Goal: Information Seeking & Learning: Compare options

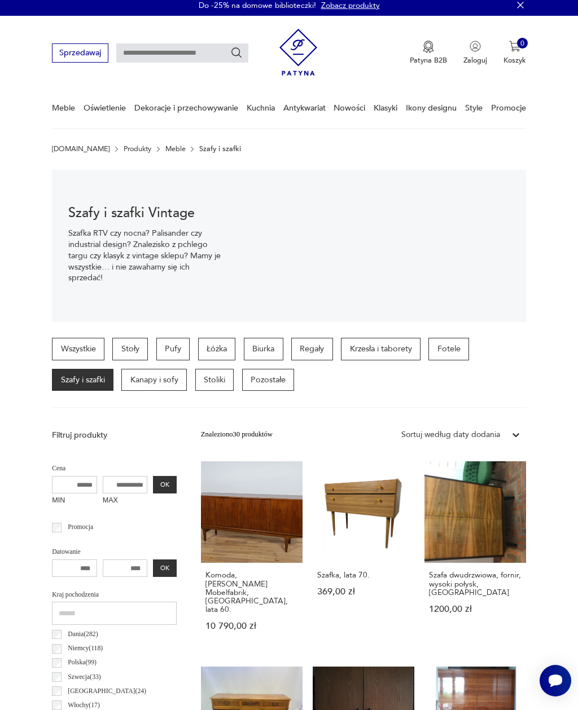
click at [204, 54] on input "text" at bounding box center [182, 52] width 132 height 19
type input "******"
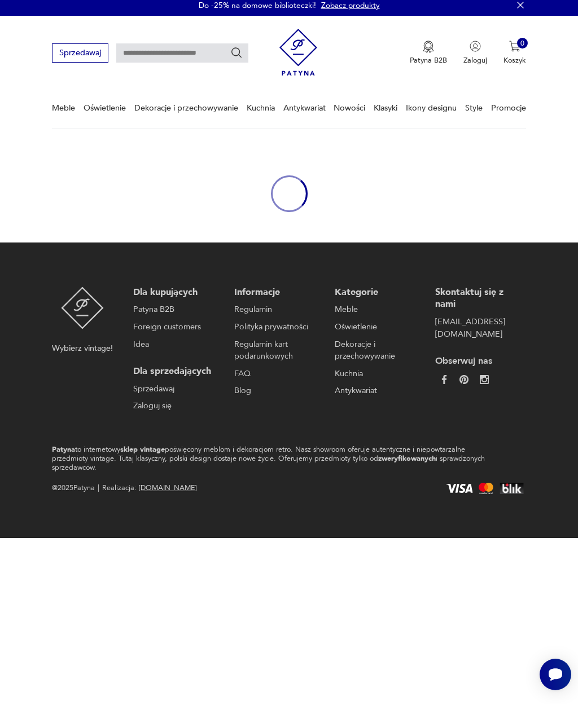
type input "******"
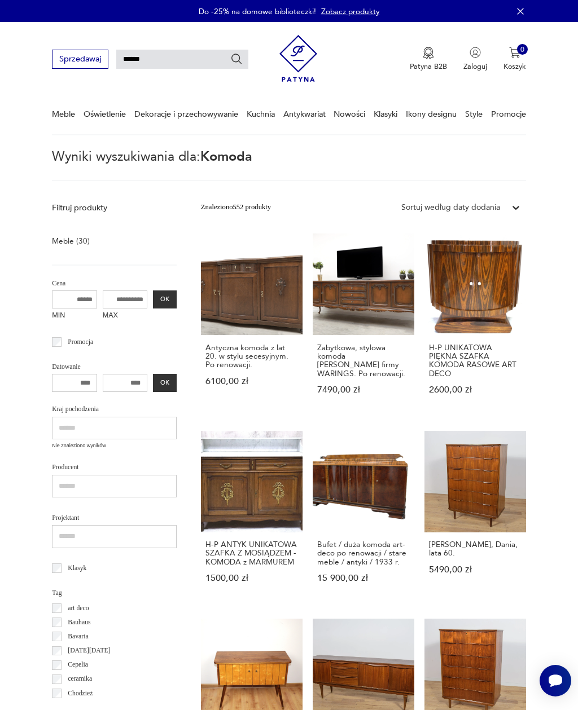
click at [196, 60] on input "******" at bounding box center [182, 59] width 132 height 19
type input "*"
type input "*****"
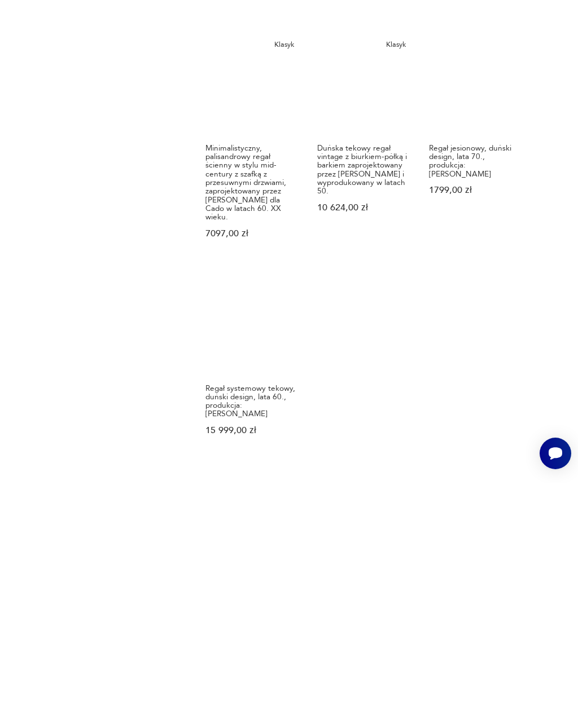
scroll to position [849, 0]
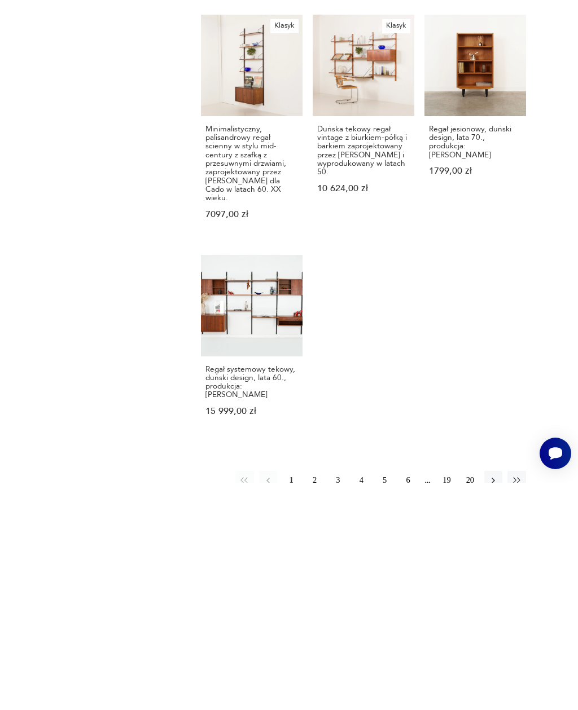
click at [496, 703] on icon "button" at bounding box center [493, 708] width 10 height 10
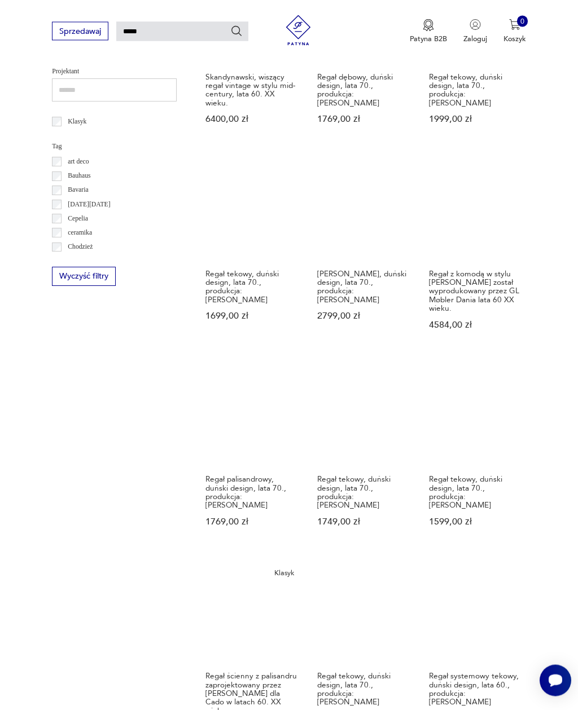
scroll to position [489, 0]
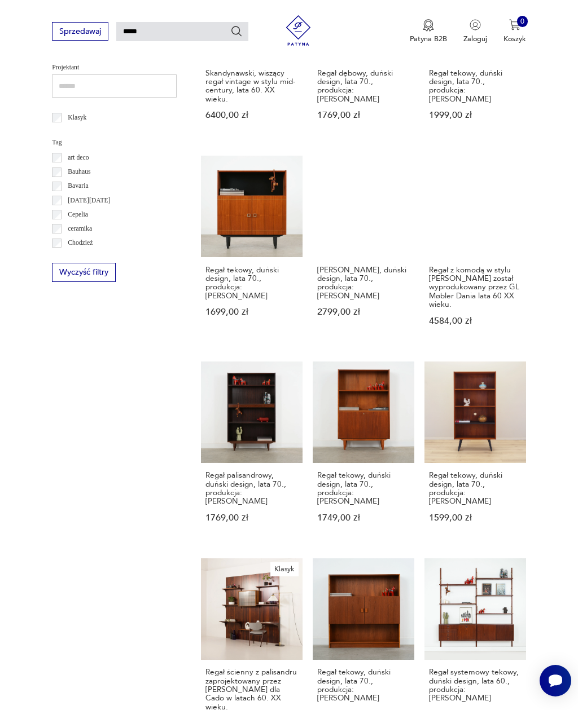
click at [374, 501] on h3 "Regał tekowy, duński design, lata 70., produkcja: [PERSON_NAME]" at bounding box center [363, 488] width 93 height 34
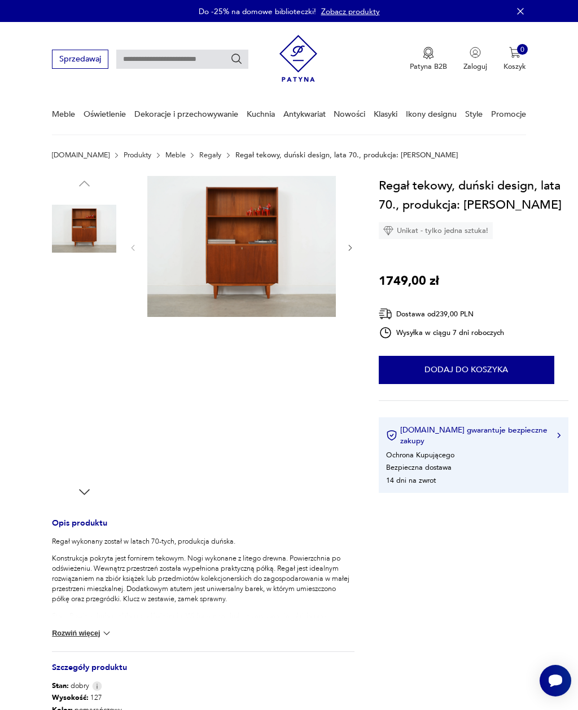
click at [278, 265] on img at bounding box center [241, 247] width 188 height 142
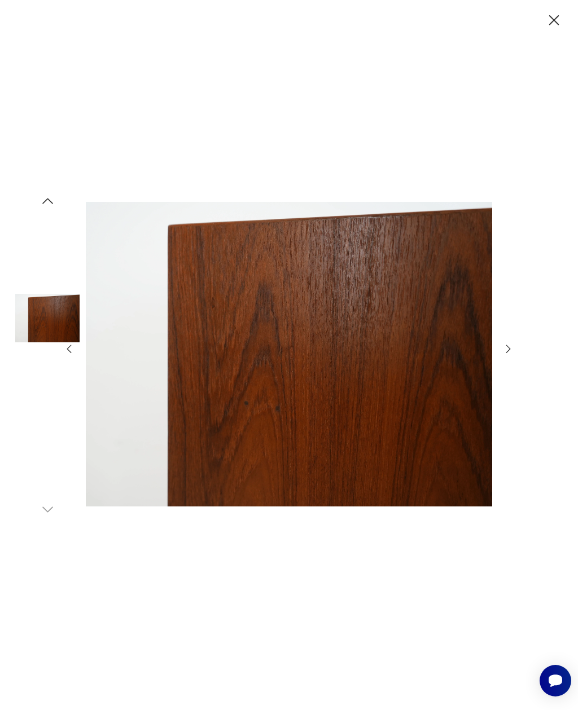
type input "*****"
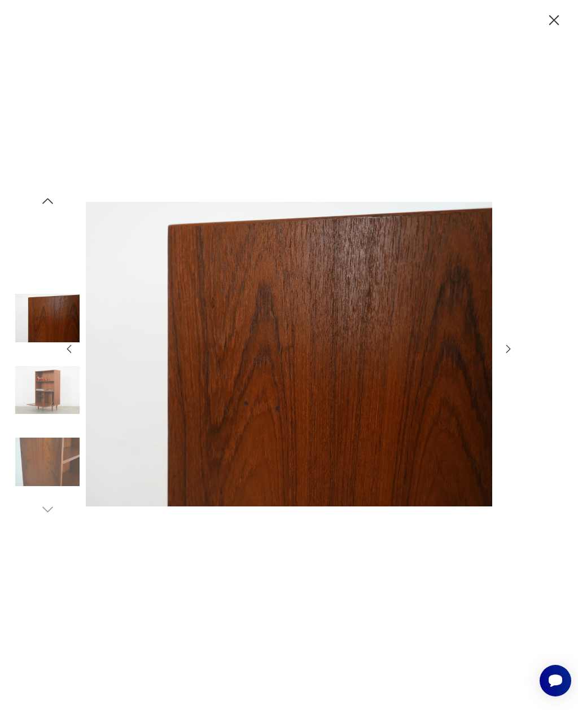
type input "*****"
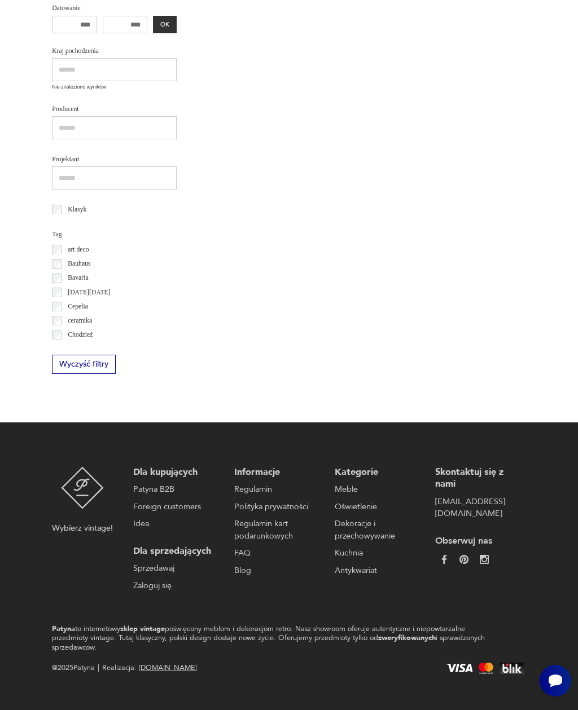
scroll to position [381, 0]
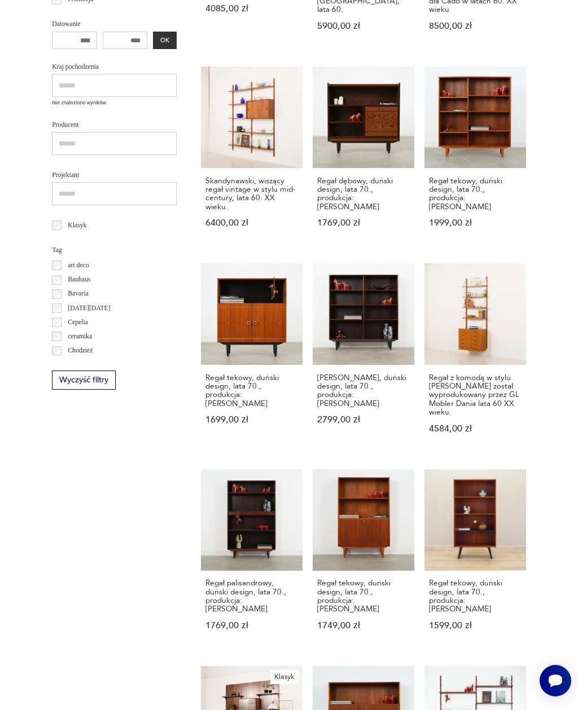
click at [534, 275] on section "Filtruj produkty Meble (304) Dekoracje (1) Oświetlenie (2) Cena MIN MAX OK Prom…" at bounding box center [289, 486] width 578 height 1340
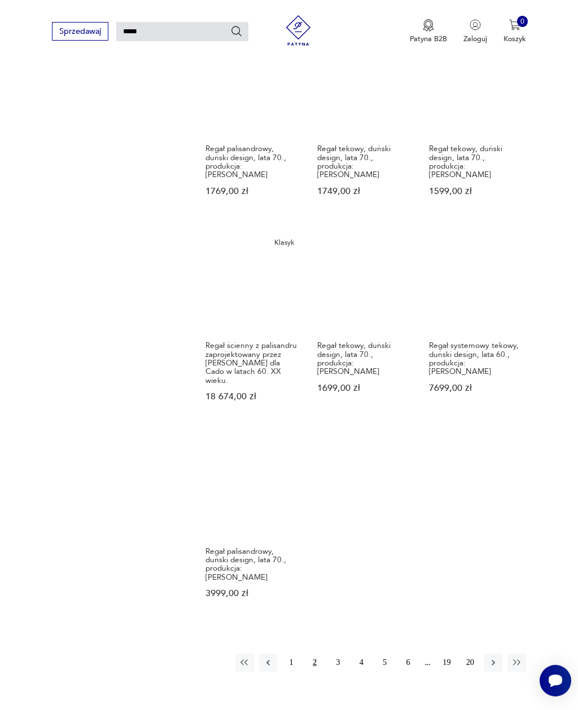
scroll to position [881, 0]
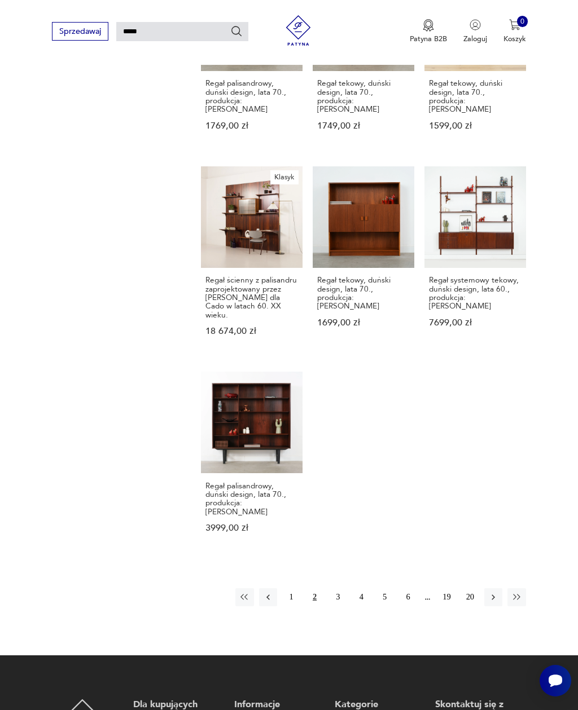
click at [490, 603] on icon "button" at bounding box center [493, 598] width 10 height 10
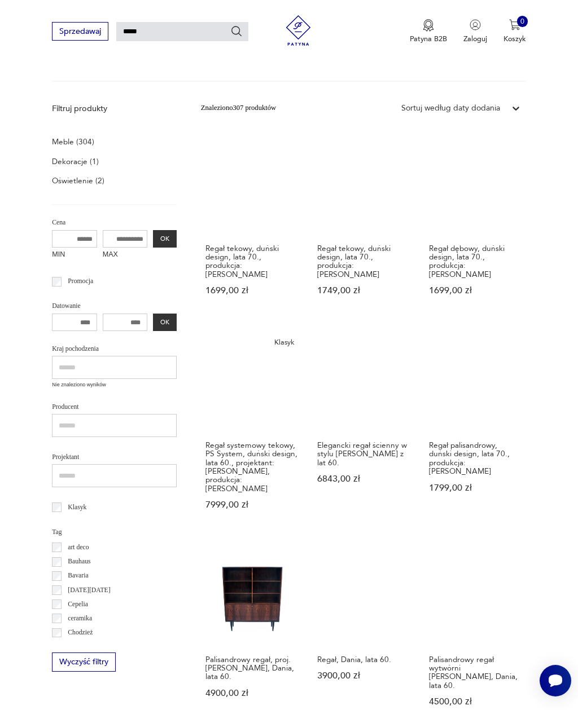
scroll to position [96, 0]
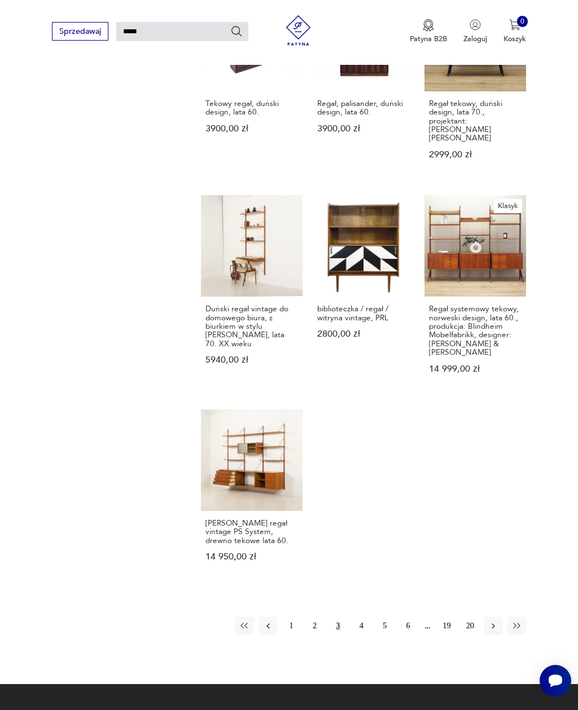
click at [491, 627] on icon "button" at bounding box center [493, 626] width 10 height 10
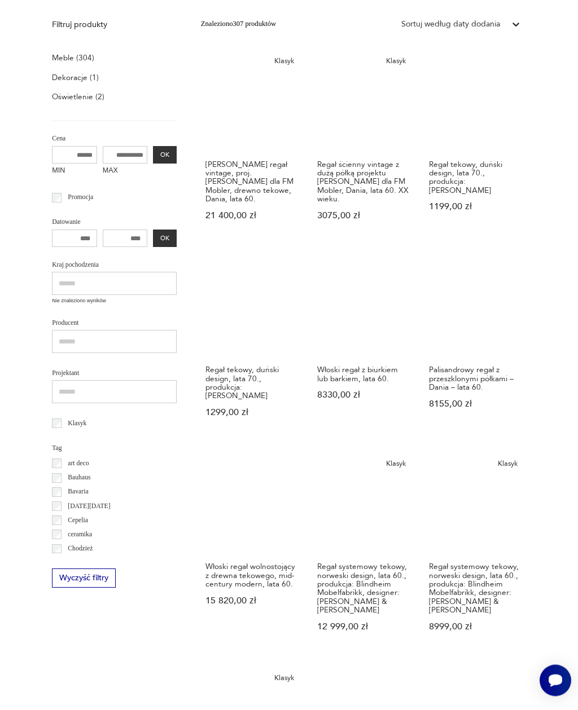
scroll to position [294, 0]
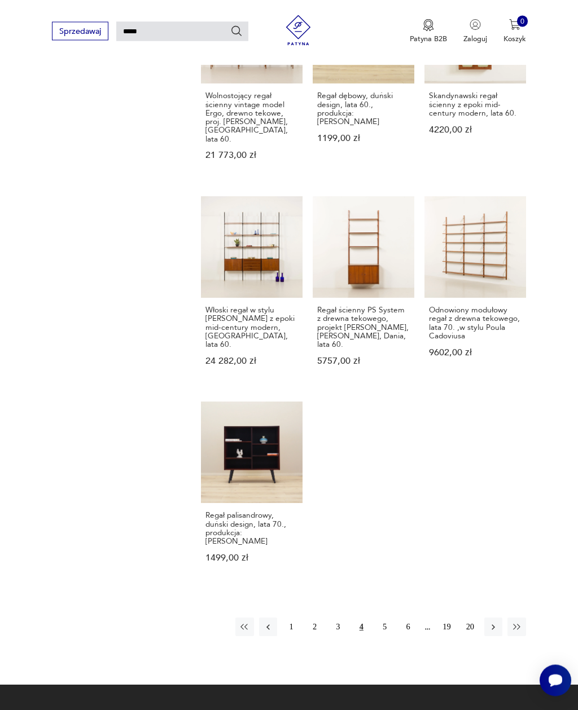
click at [492, 626] on icon "button" at bounding box center [493, 628] width 3 height 6
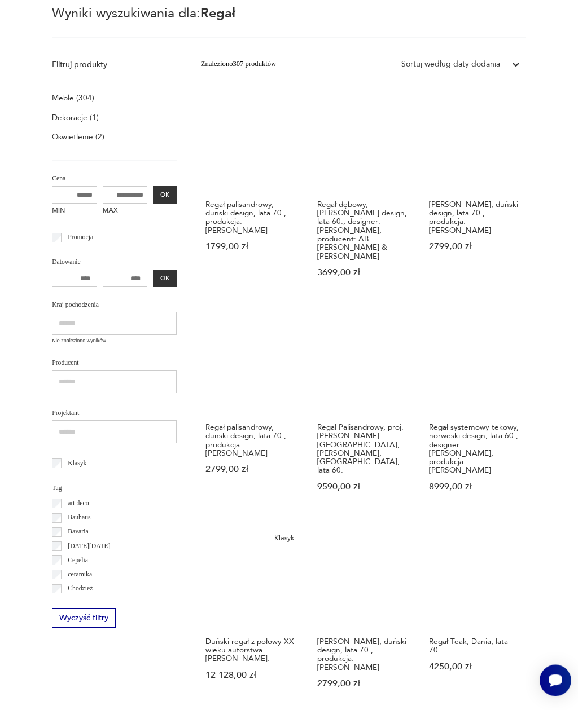
scroll to position [267, 0]
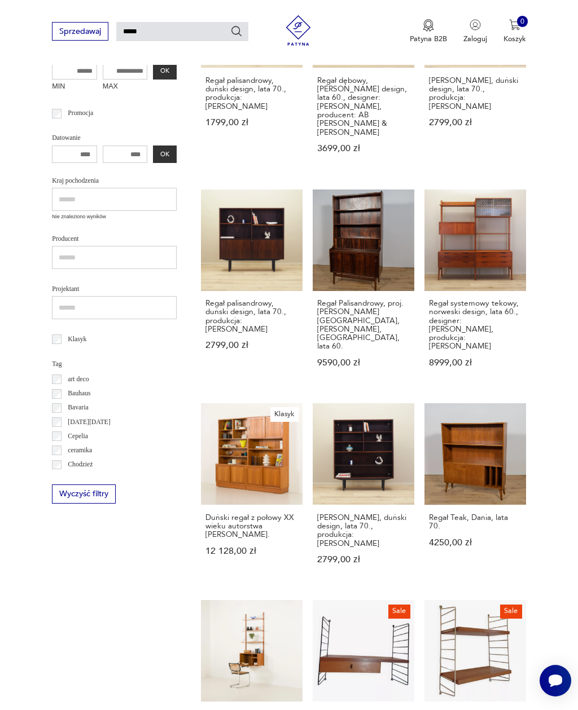
click at [500, 472] on link "Regał Teak, Dania, lata 70. 4250,00 zł" at bounding box center [475, 493] width 102 height 181
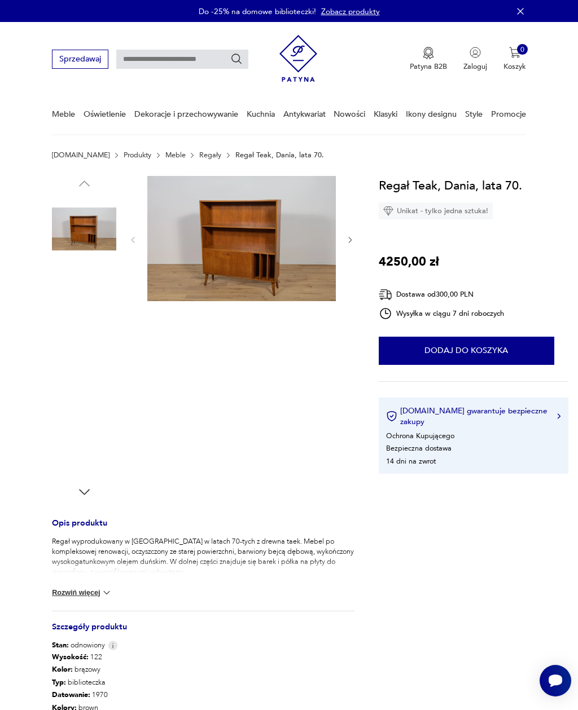
click at [92, 367] on img at bounding box center [84, 373] width 64 height 64
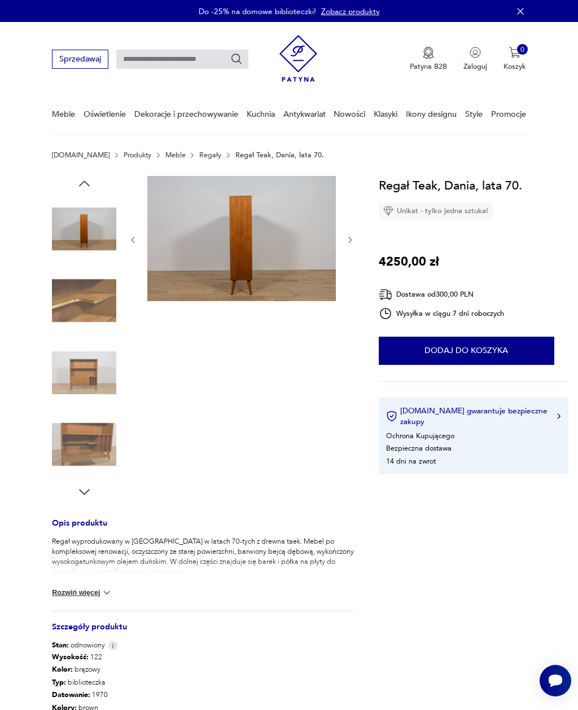
click at [89, 436] on img at bounding box center [84, 445] width 64 height 64
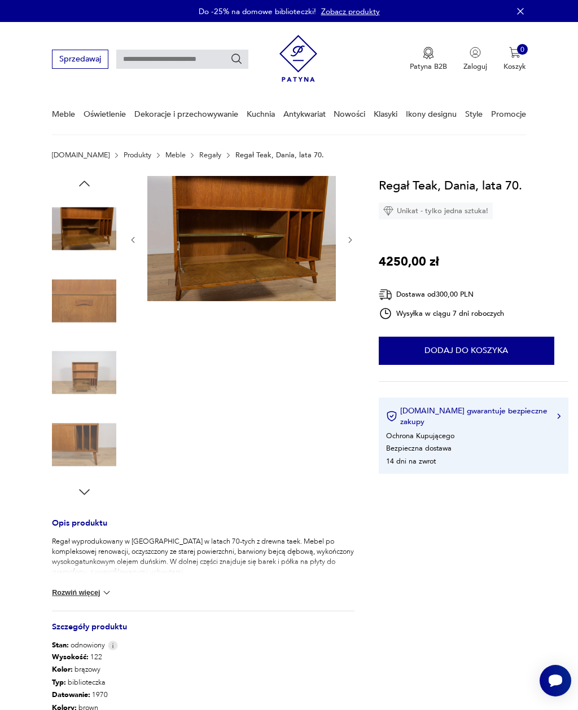
click at [82, 363] on img at bounding box center [84, 373] width 64 height 64
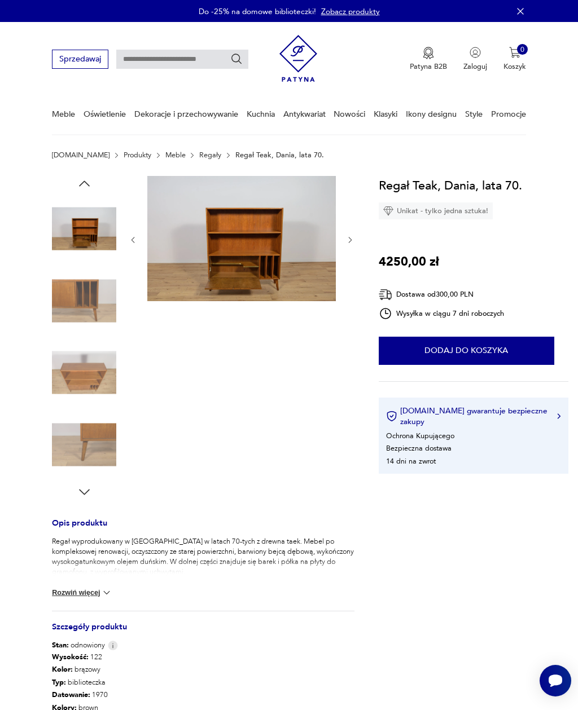
click at [4, 472] on section "Opis produktu Regał wyprodukowany w Danii w latach 70-tych z drewna taek. Mebel…" at bounding box center [289, 512] width 578 height 673
type input "*****"
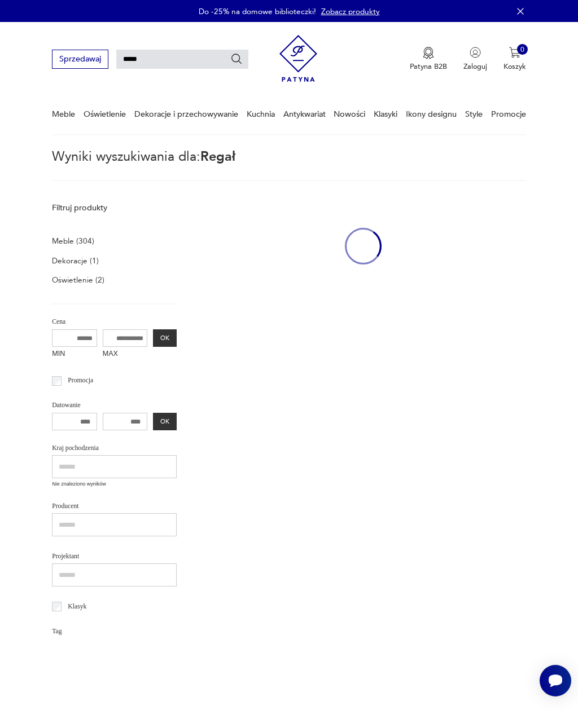
scroll to position [304, 0]
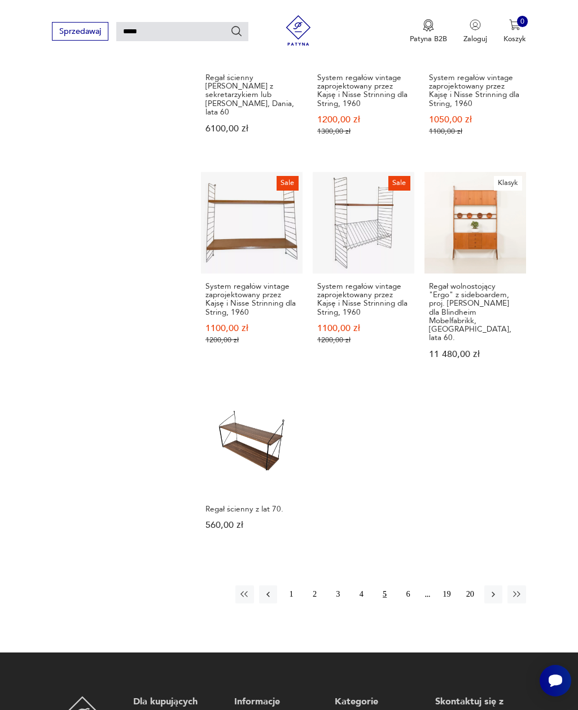
click at [492, 590] on icon "button" at bounding box center [493, 595] width 10 height 10
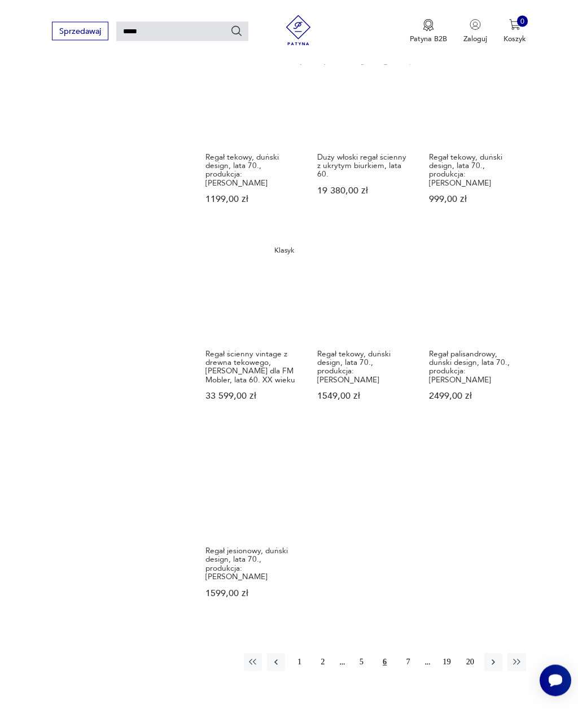
scroll to position [969, 0]
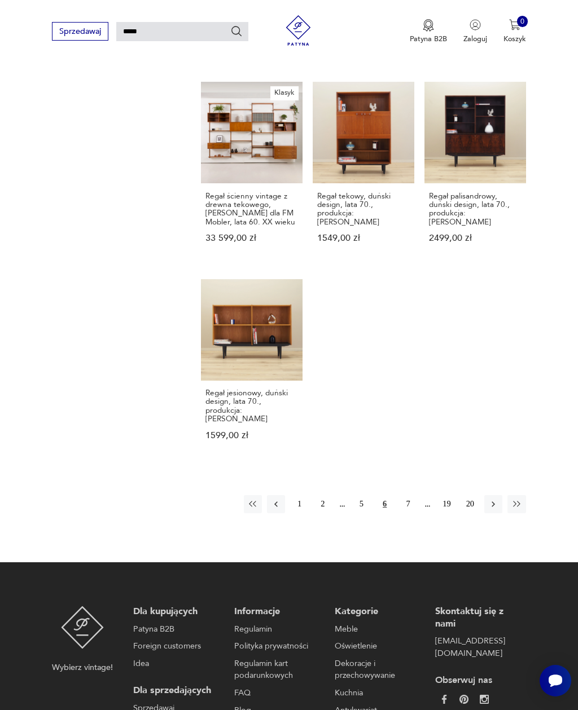
click at [487, 500] on button "button" at bounding box center [493, 504] width 18 height 18
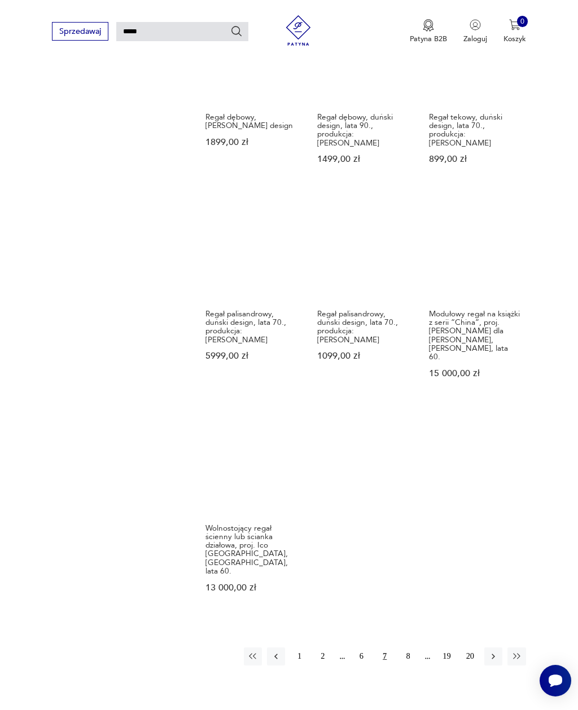
scroll to position [852, 0]
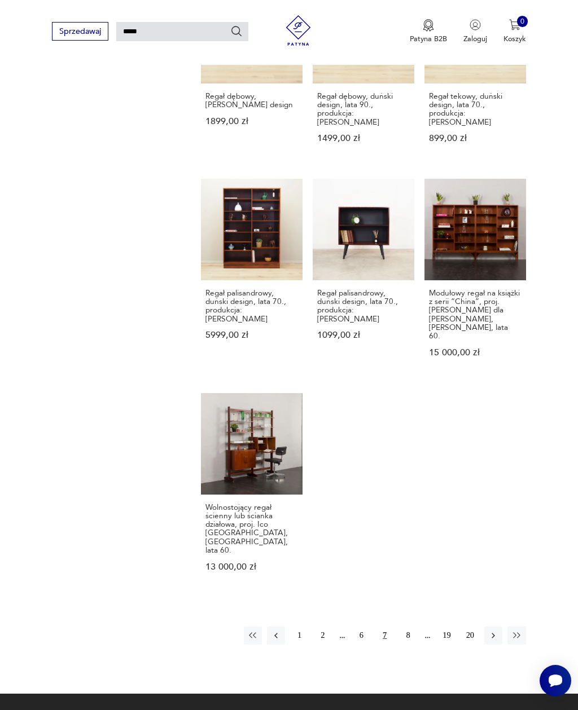
click at [491, 631] on icon "button" at bounding box center [493, 636] width 10 height 10
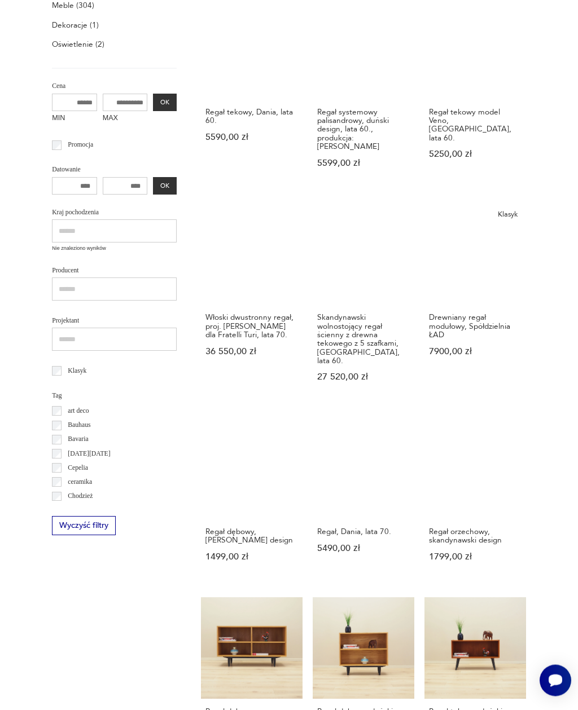
scroll to position [28, 0]
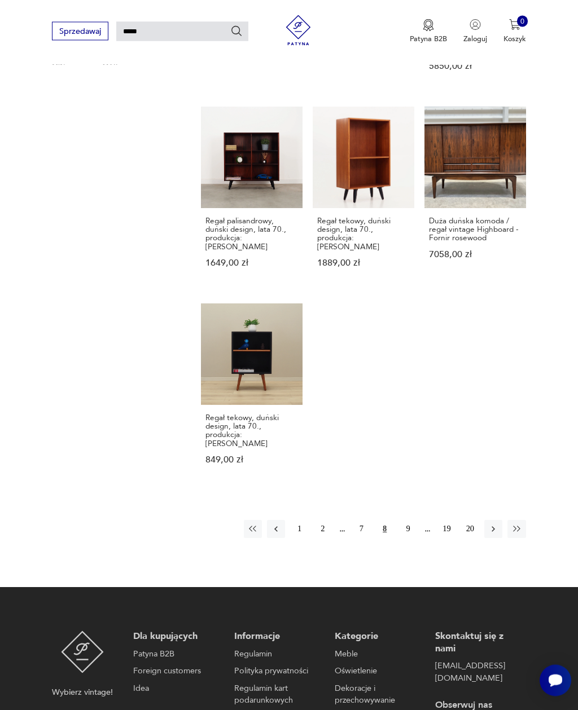
click at [494, 527] on icon "button" at bounding box center [493, 530] width 3 height 6
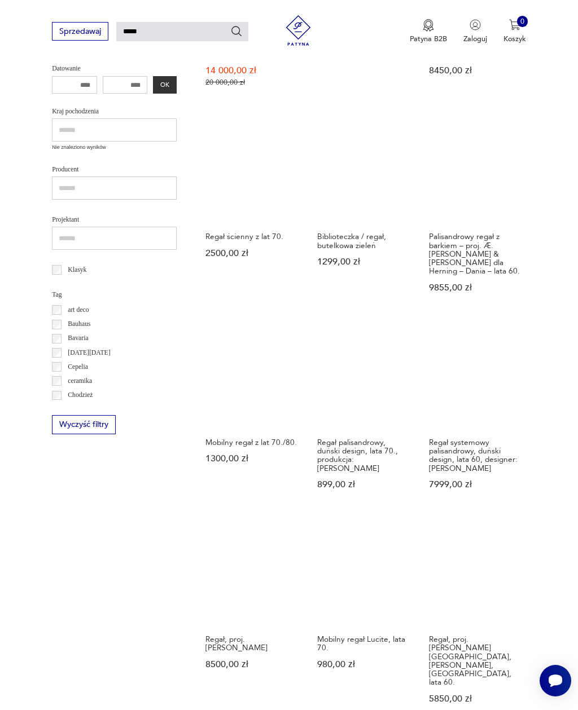
scroll to position [28, 0]
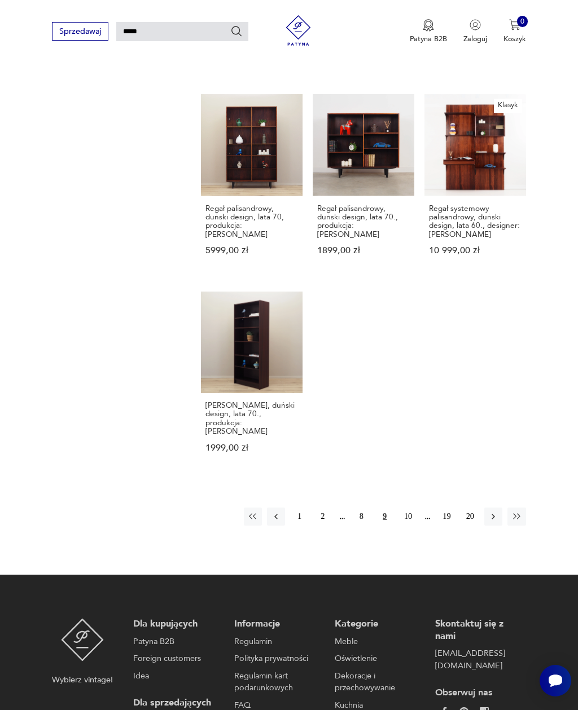
click at [492, 518] on icon "button" at bounding box center [493, 517] width 10 height 10
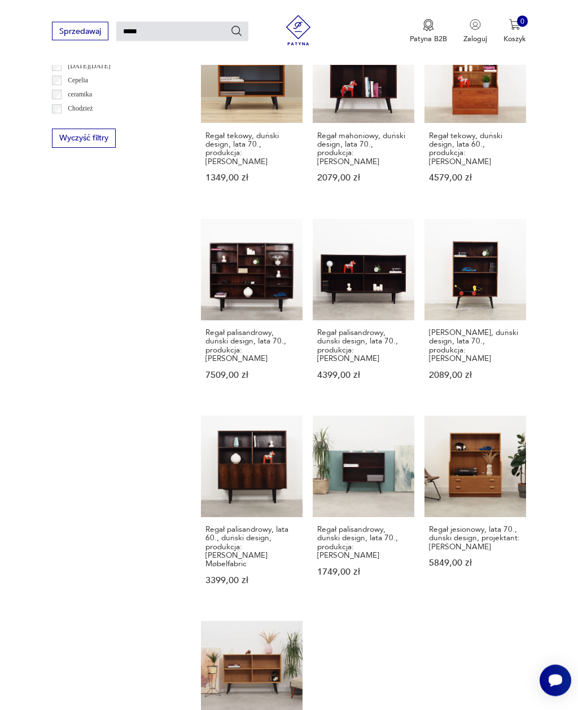
scroll to position [800, 0]
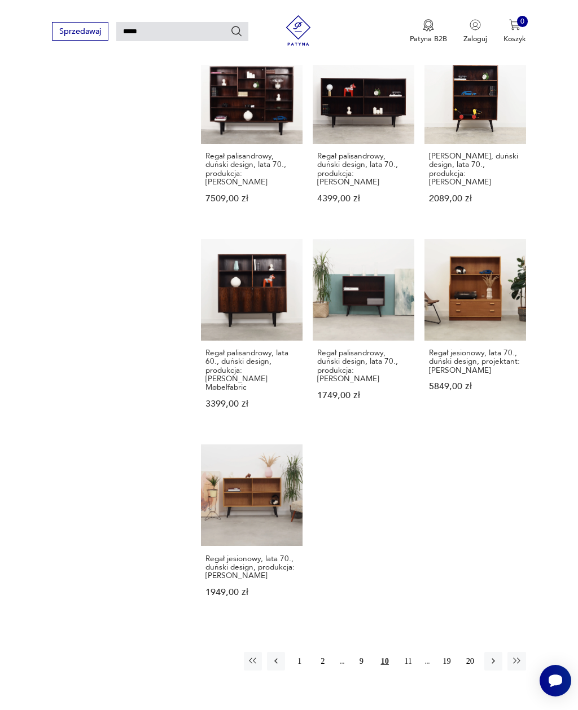
click at [493, 661] on icon "button" at bounding box center [493, 661] width 10 height 10
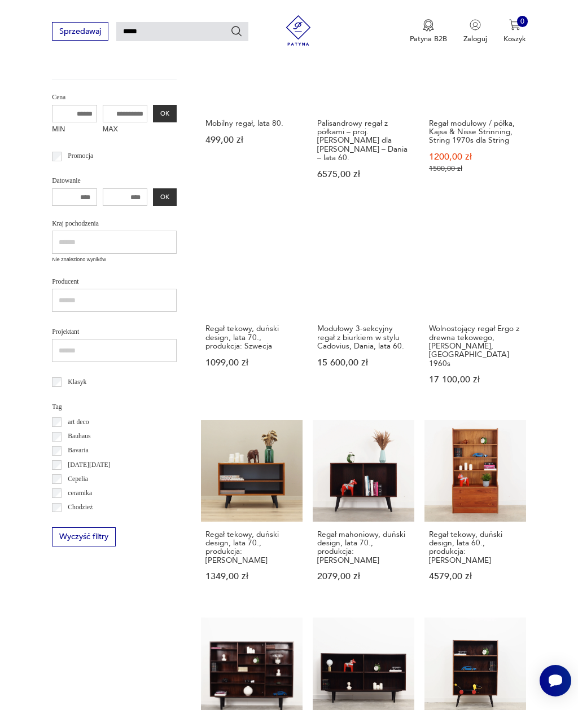
scroll to position [28, 0]
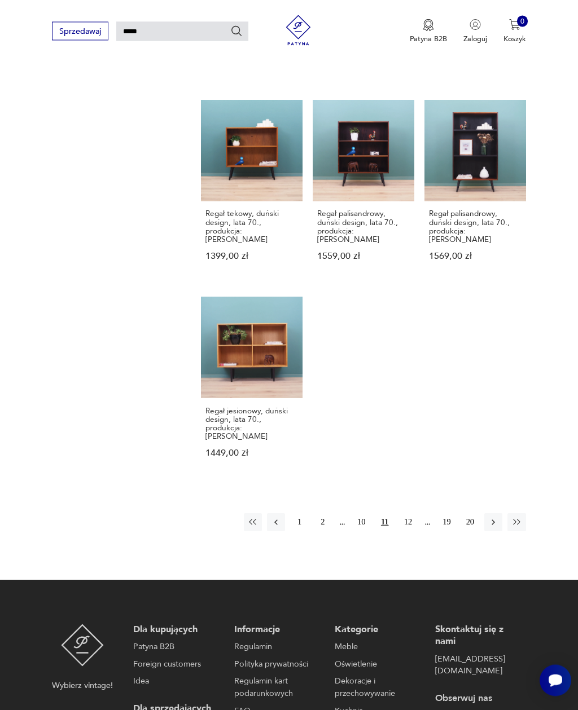
click at [490, 520] on icon "button" at bounding box center [493, 523] width 10 height 10
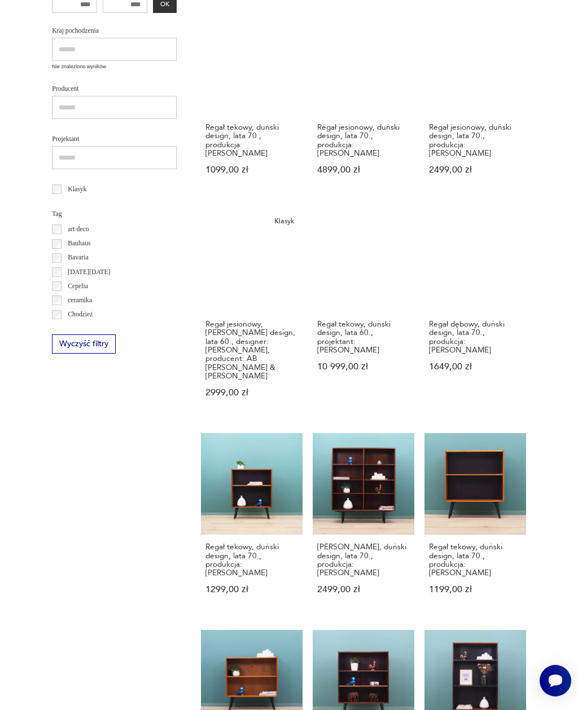
scroll to position [28, 0]
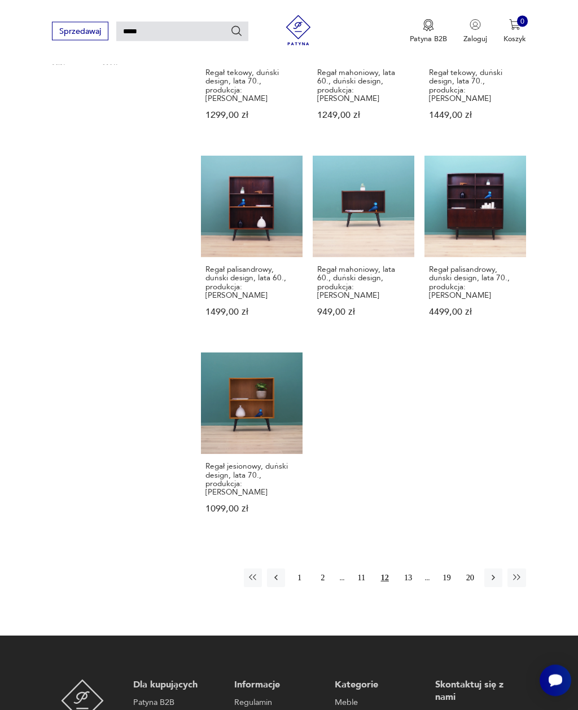
click at [493, 573] on icon "button" at bounding box center [493, 578] width 10 height 10
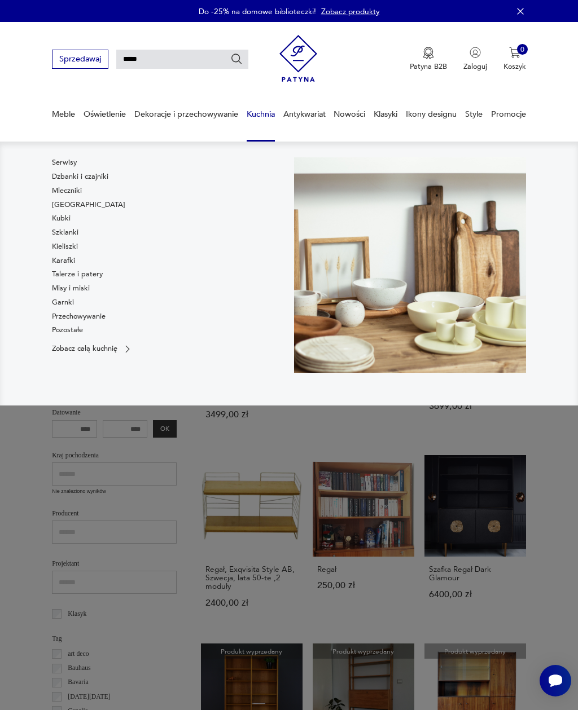
click at [87, 319] on link "Przechowywanie" at bounding box center [79, 317] width 54 height 10
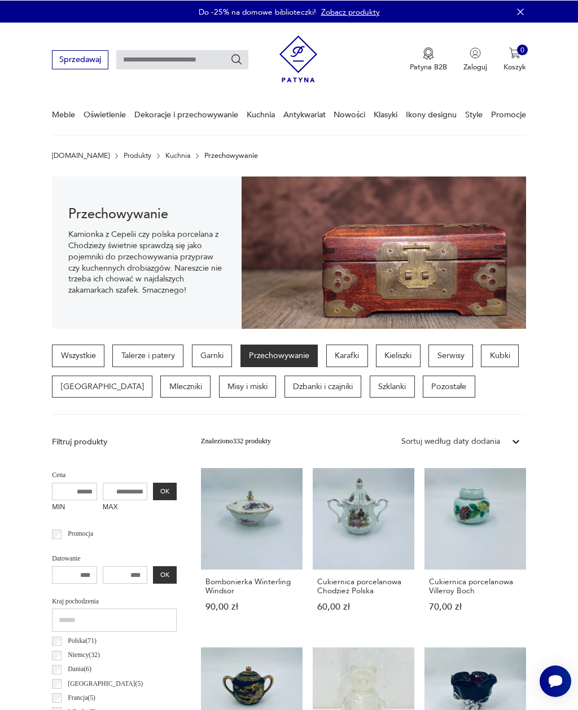
click at [185, 64] on input "text" at bounding box center [182, 59] width 132 height 19
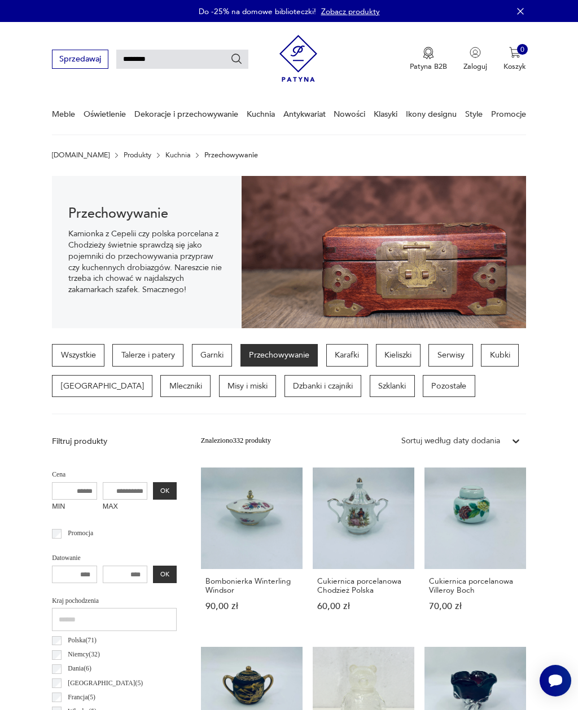
type input "*********"
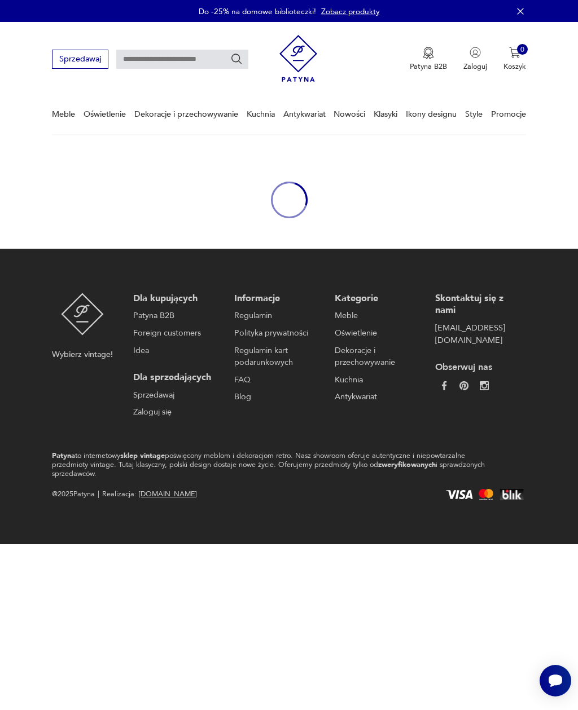
type input "*********"
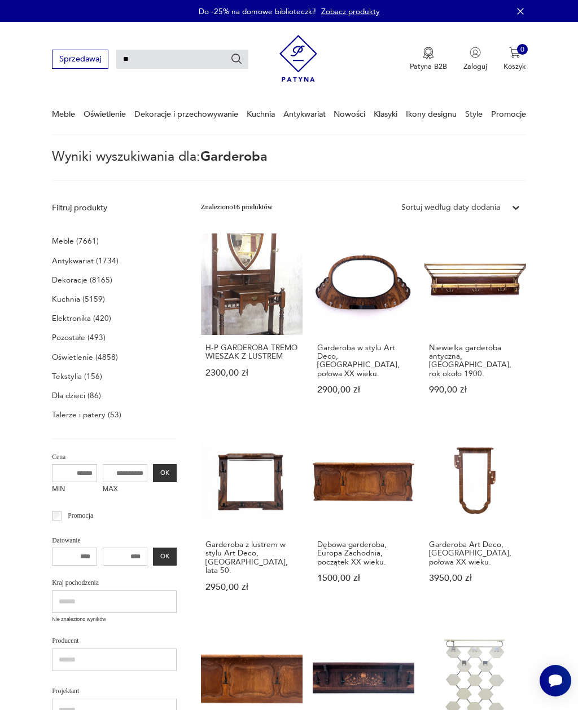
type input "*"
type input "********"
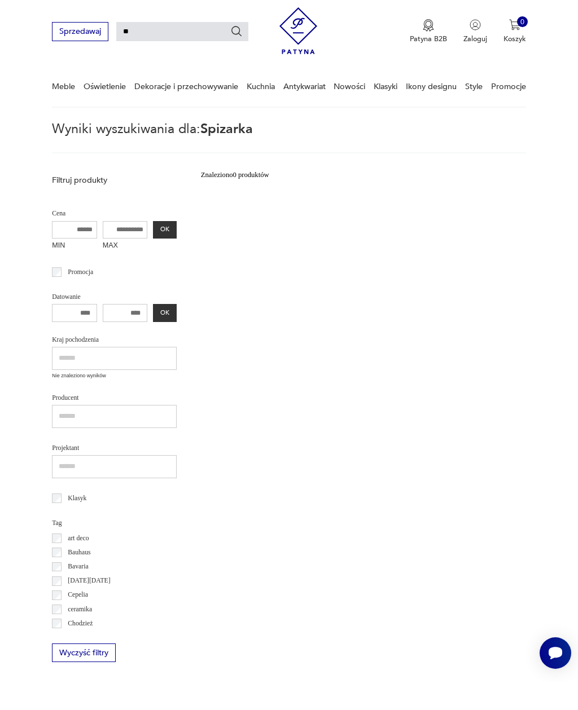
type input "*"
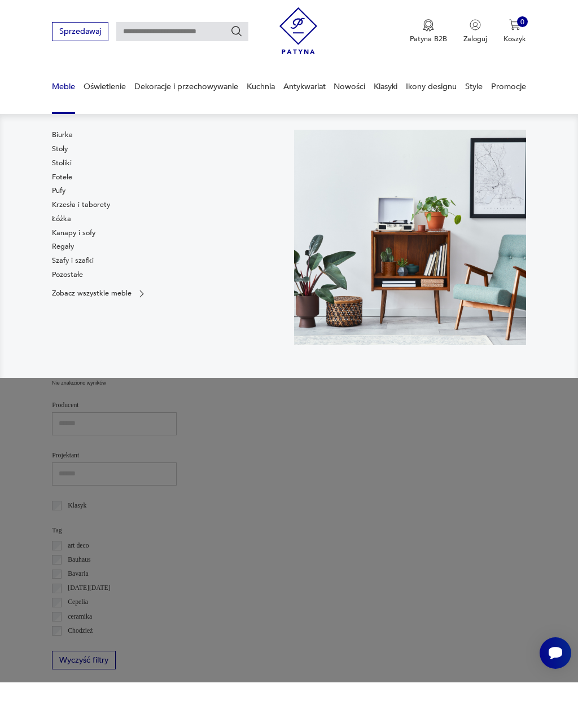
click at [82, 283] on link "Szafy i szafki" at bounding box center [73, 288] width 42 height 10
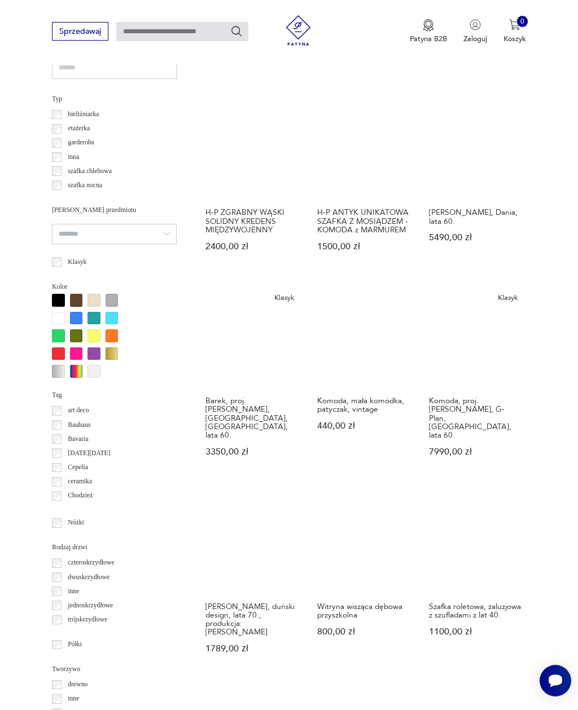
scroll to position [754, 0]
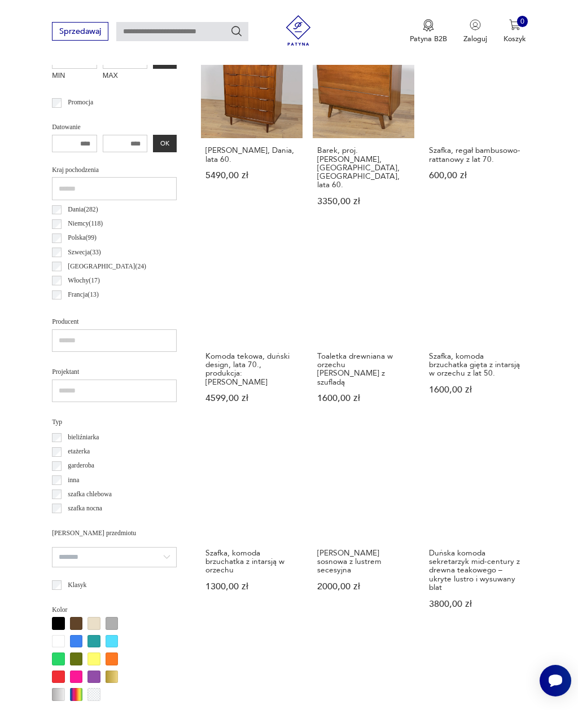
scroll to position [494, 0]
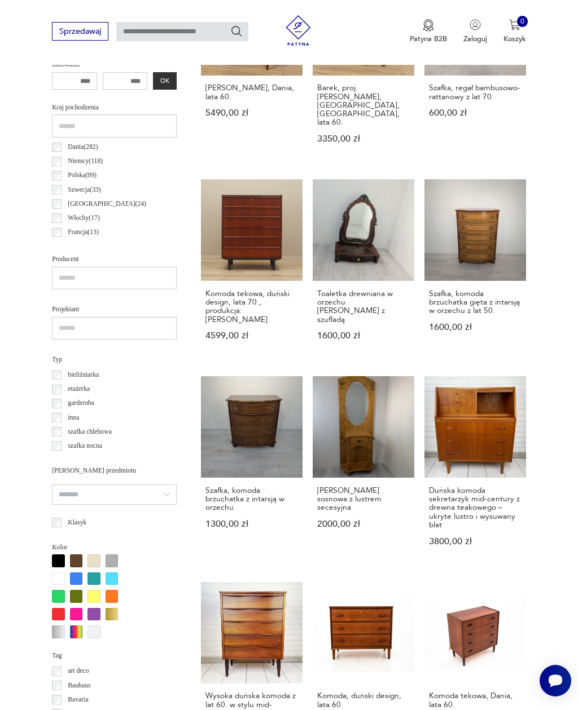
click at [494, 451] on link "Duńska komoda sekretarzyk mid-century z drewna teakowego – ukryte lustro i wysu…" at bounding box center [475, 471] width 102 height 190
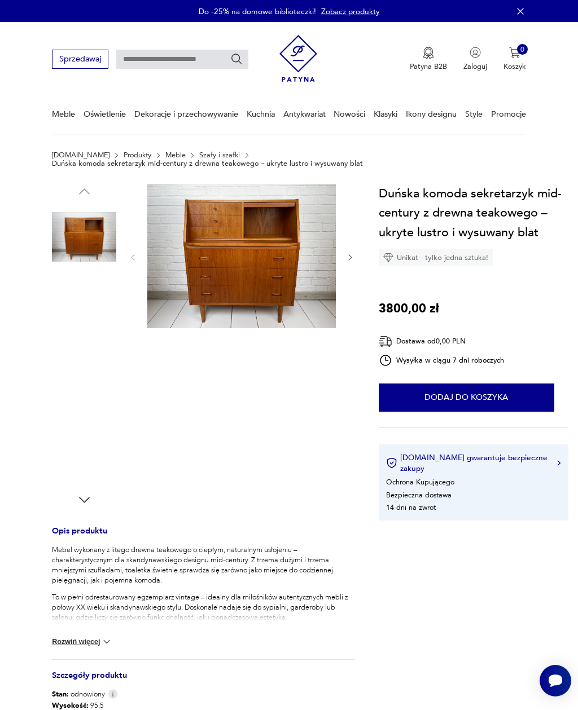
click at [97, 331] on img at bounding box center [84, 309] width 64 height 64
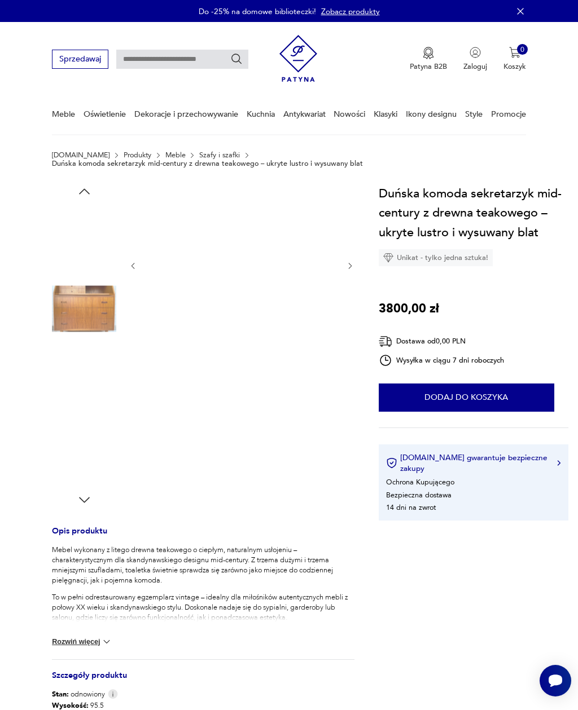
click at [95, 396] on img at bounding box center [84, 381] width 64 height 64
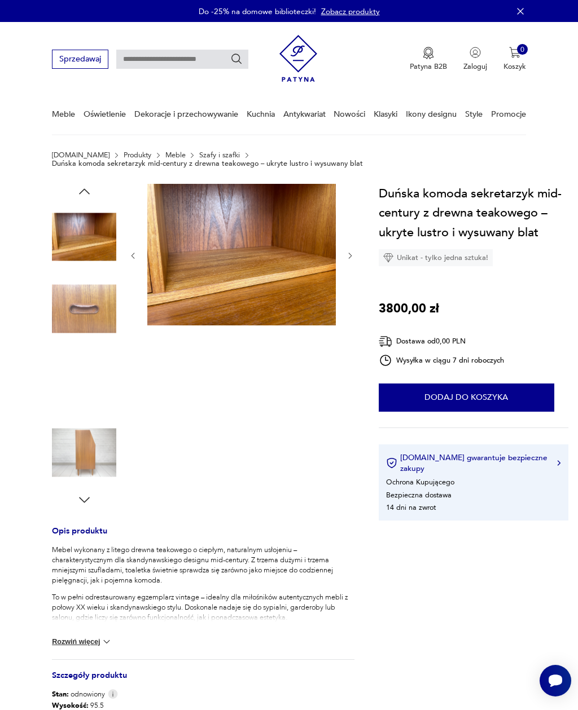
click at [87, 448] on img at bounding box center [84, 453] width 64 height 64
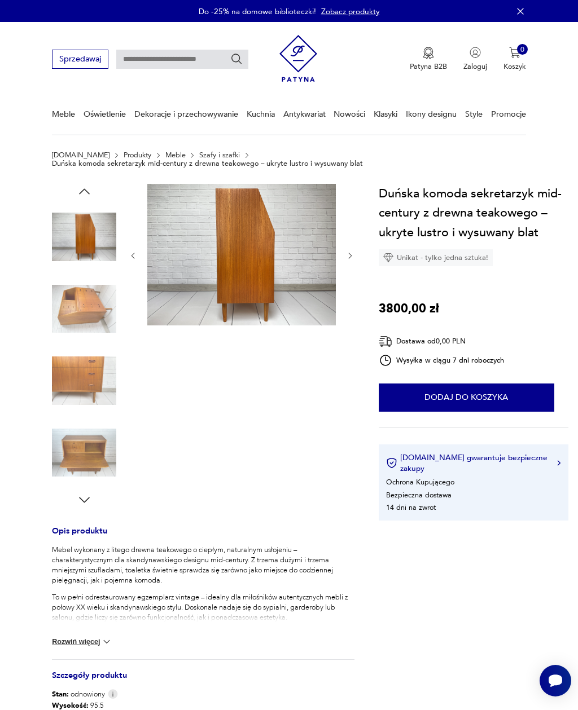
click at [86, 462] on img at bounding box center [84, 453] width 64 height 64
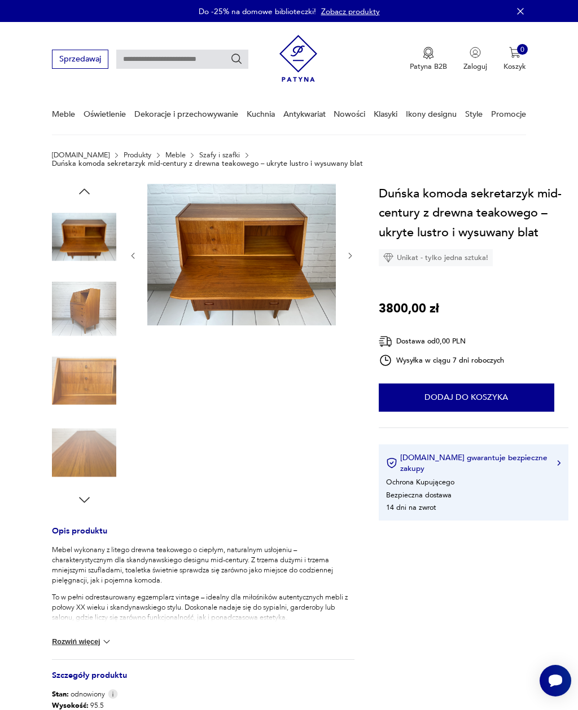
click at [91, 318] on img at bounding box center [84, 309] width 64 height 64
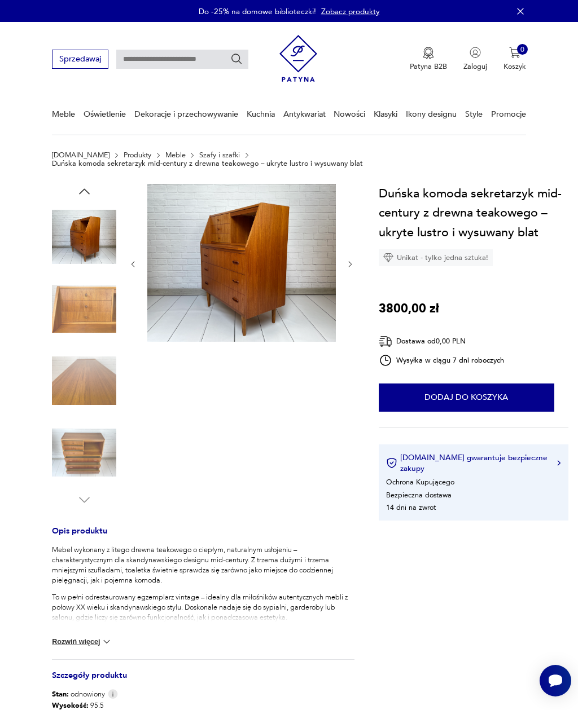
click at [93, 244] on img at bounding box center [84, 237] width 64 height 64
click at [91, 324] on img at bounding box center [84, 309] width 64 height 64
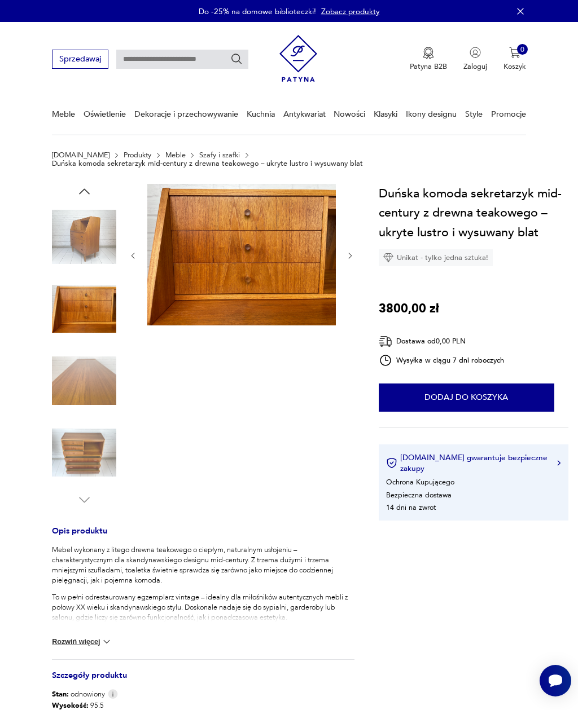
click at [98, 389] on img at bounding box center [84, 381] width 64 height 64
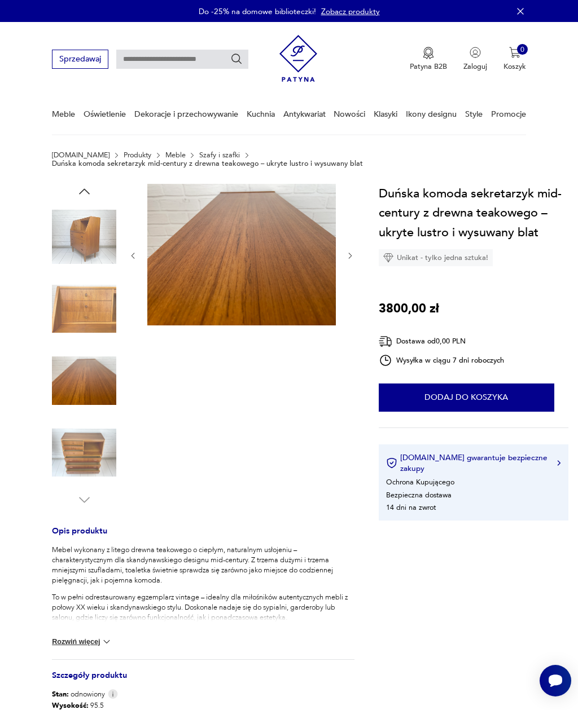
click at [96, 436] on img at bounding box center [84, 453] width 64 height 64
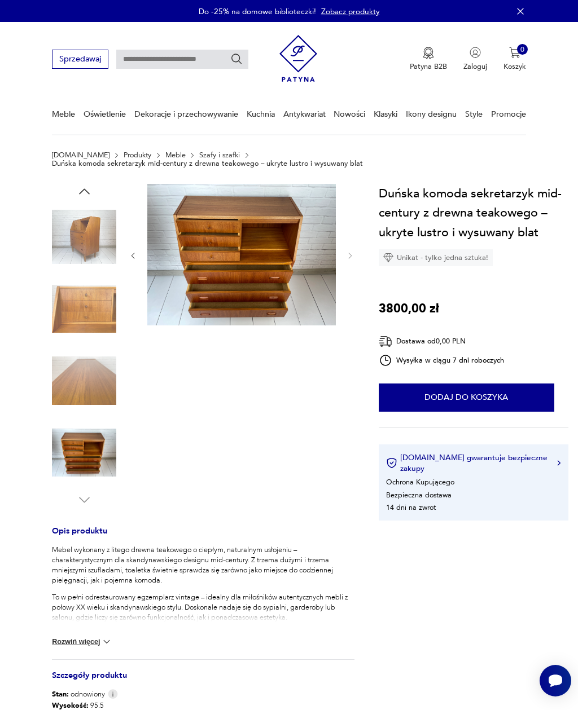
click at [81, 369] on img at bounding box center [84, 381] width 64 height 64
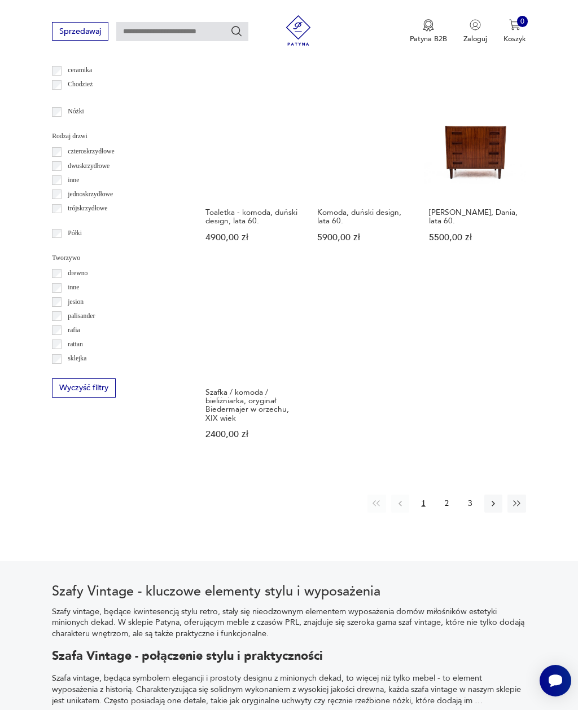
scroll to position [1178, 0]
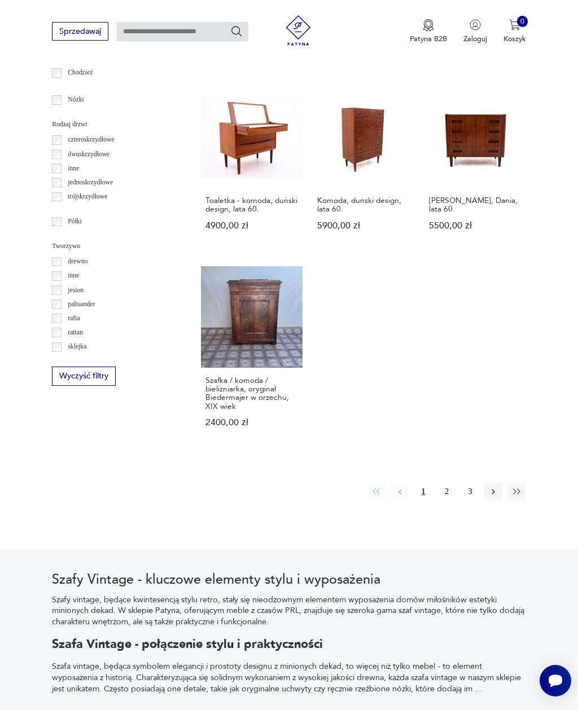
click at [493, 495] on icon "button" at bounding box center [493, 492] width 3 height 6
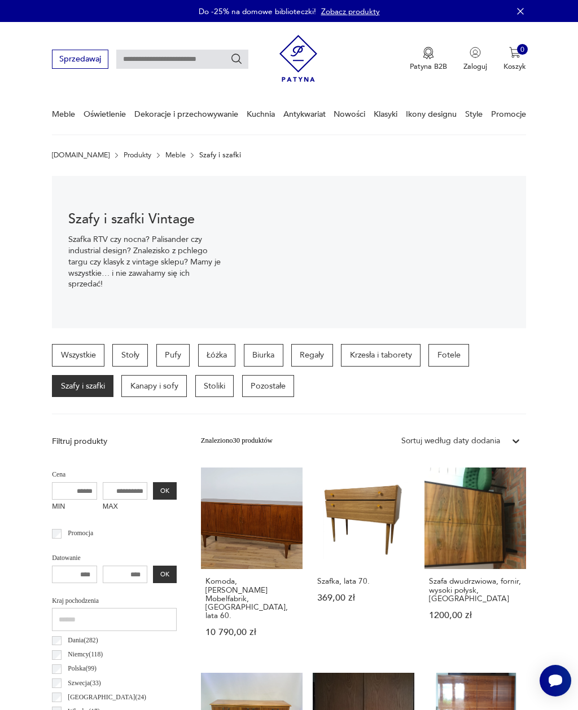
click at [327, 373] on div "Wszystkie Stoły Pufy Łóżka Biurka Regały Krzesła i taborety Fotele Szafy i szaf…" at bounding box center [289, 370] width 474 height 53
click at [357, 362] on p "Krzesła i taborety" at bounding box center [381, 355] width 80 height 23
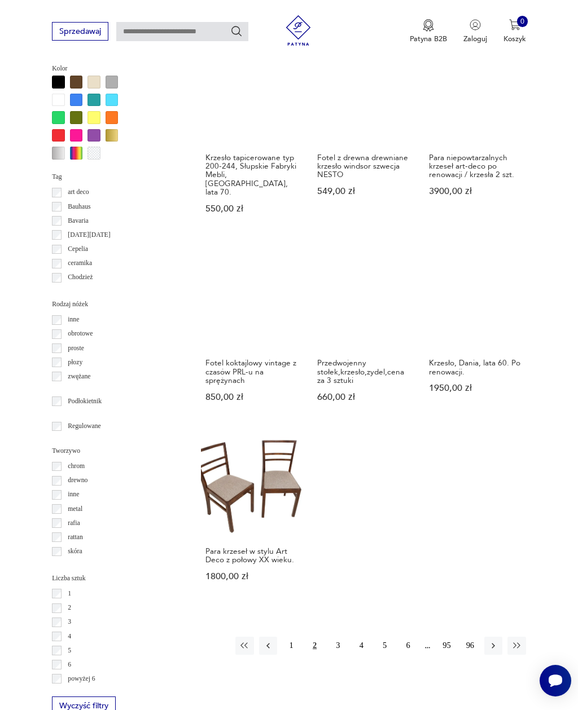
scroll to position [1054, 0]
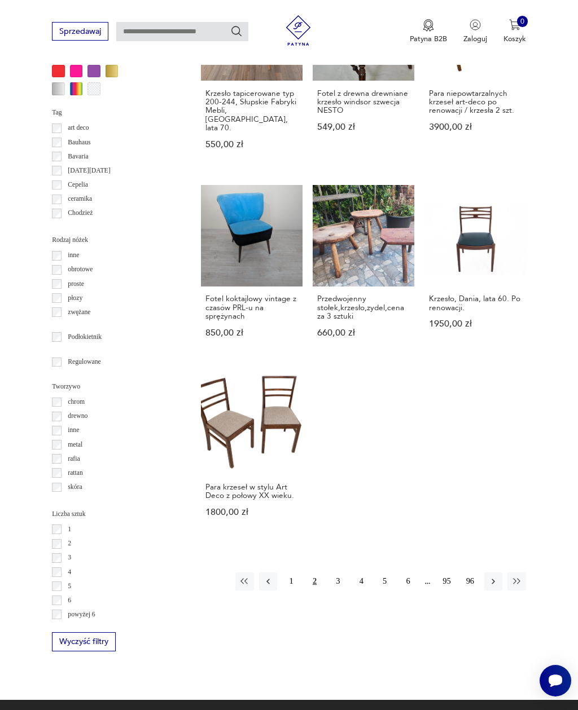
click at [491, 587] on icon "button" at bounding box center [493, 582] width 10 height 10
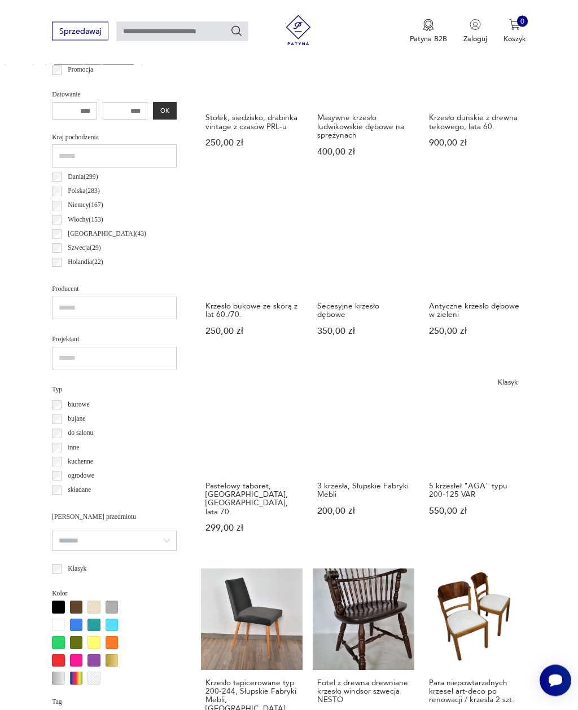
scroll to position [261, 0]
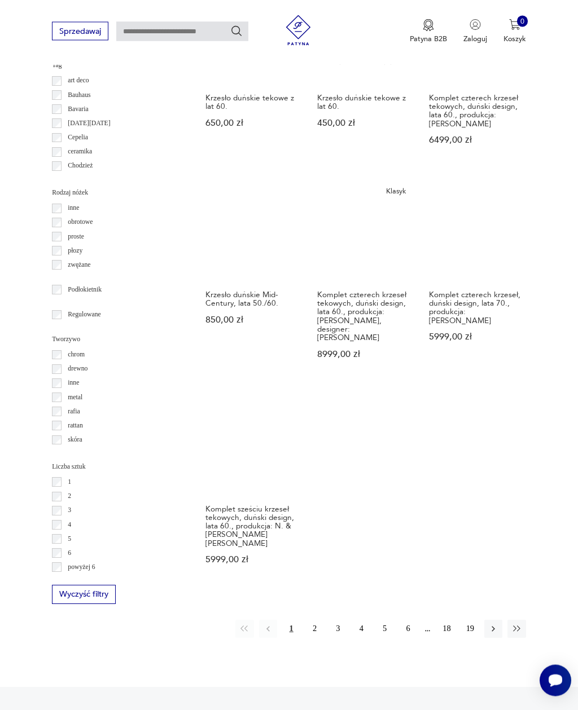
scroll to position [1187, 0]
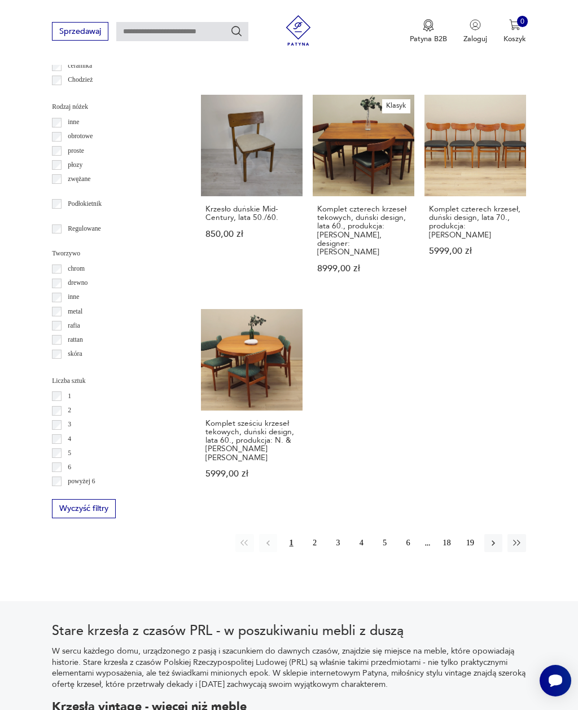
click at [492, 539] on icon "button" at bounding box center [493, 543] width 10 height 10
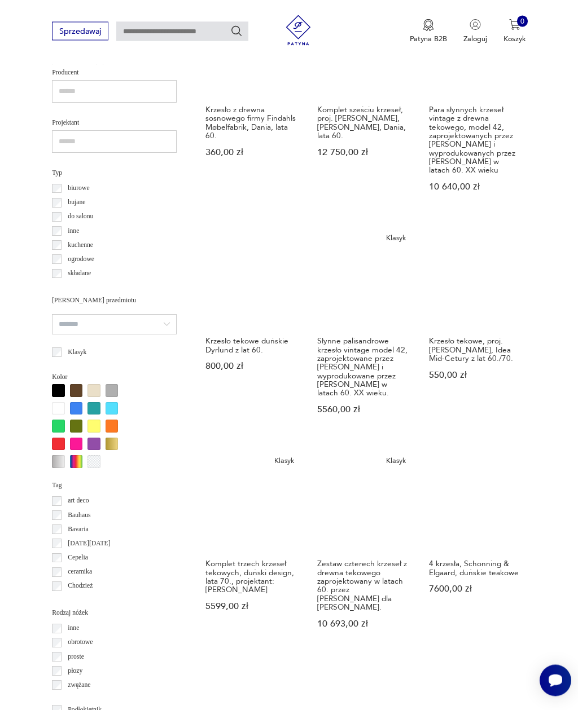
scroll to position [749, 0]
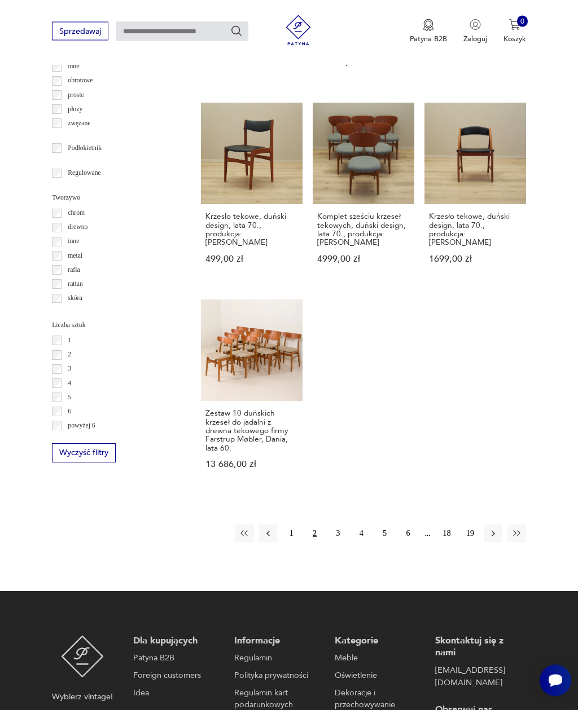
click at [489, 543] on button "button" at bounding box center [493, 534] width 18 height 18
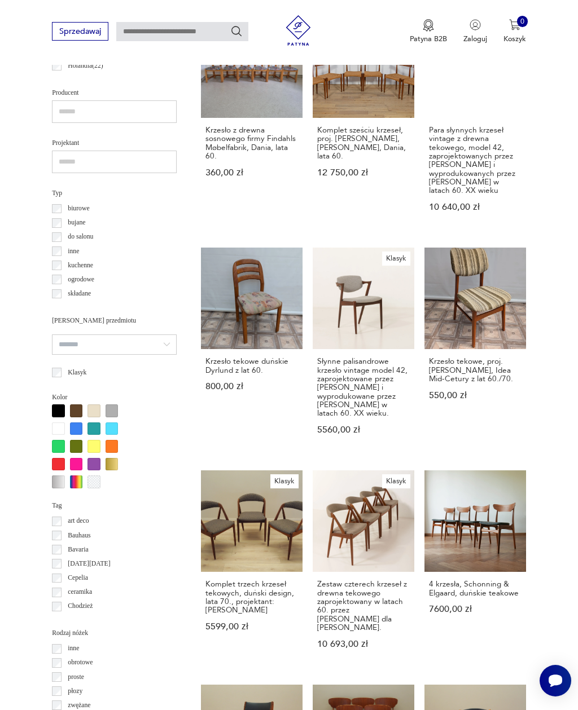
scroll to position [261, 0]
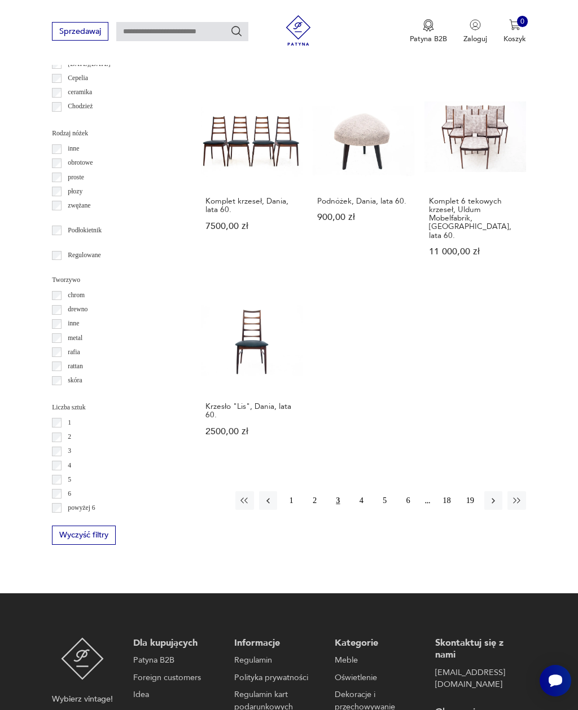
click at [489, 506] on icon "button" at bounding box center [493, 501] width 10 height 10
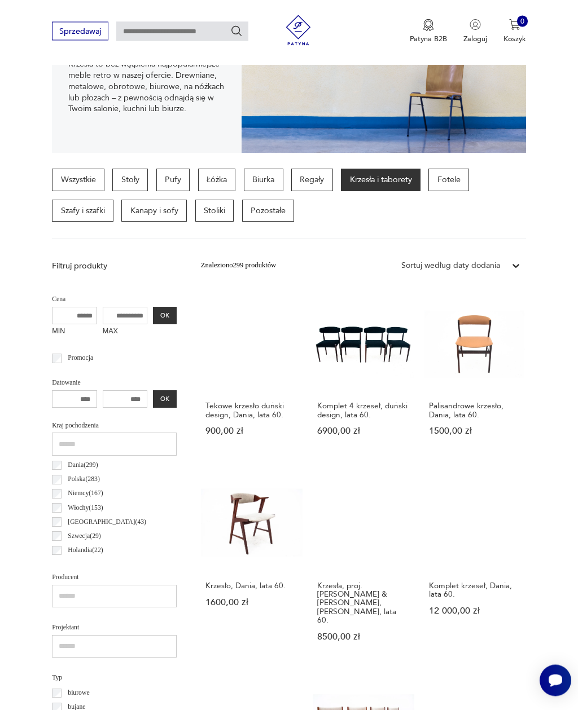
scroll to position [118, 0]
